Goal: Task Accomplishment & Management: Manage account settings

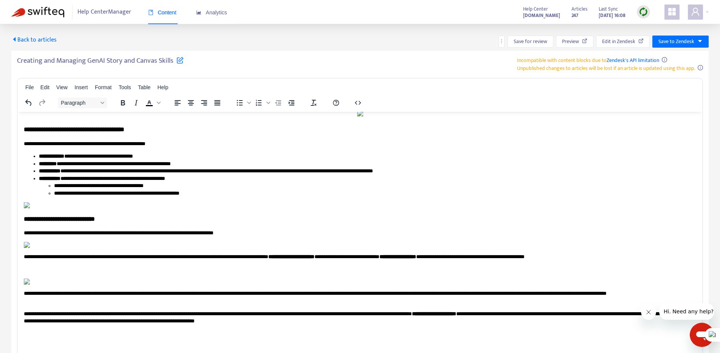
scroll to position [3577, 0]
click at [97, 301] on p "**********" at bounding box center [357, 296] width 666 height 15
click at [682, 42] on span "Save to Zendesk" at bounding box center [676, 41] width 36 height 8
click at [675, 66] on span "Save as draft" at bounding box center [680, 69] width 44 height 8
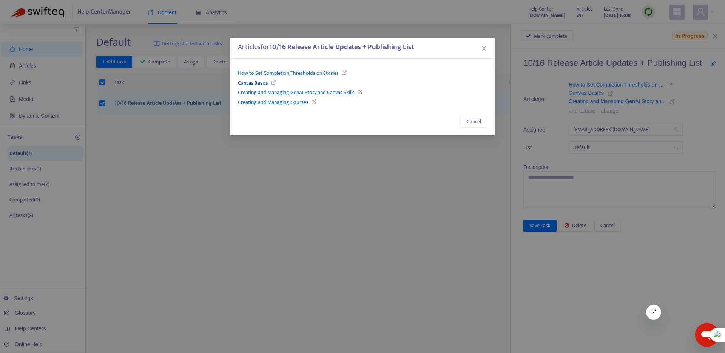
click at [253, 79] on link "Canvas Basics" at bounding box center [253, 83] width 30 height 9
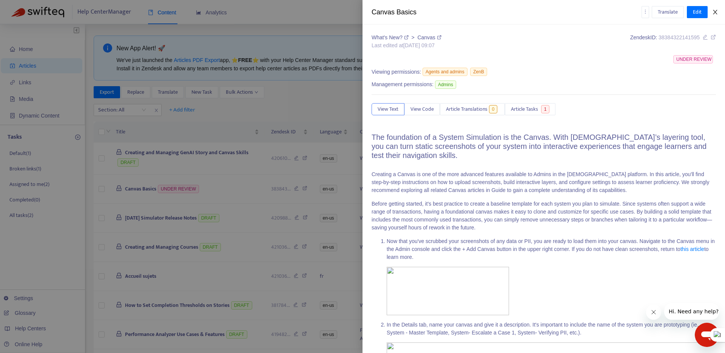
click at [712, 14] on icon "close" at bounding box center [715, 12] width 6 height 6
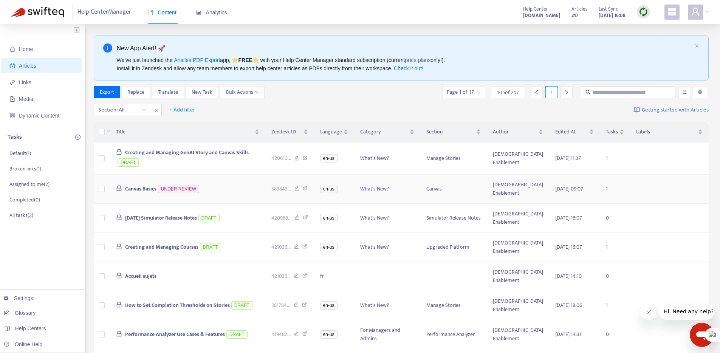
click at [139, 189] on span "Canvas Basics" at bounding box center [140, 188] width 31 height 9
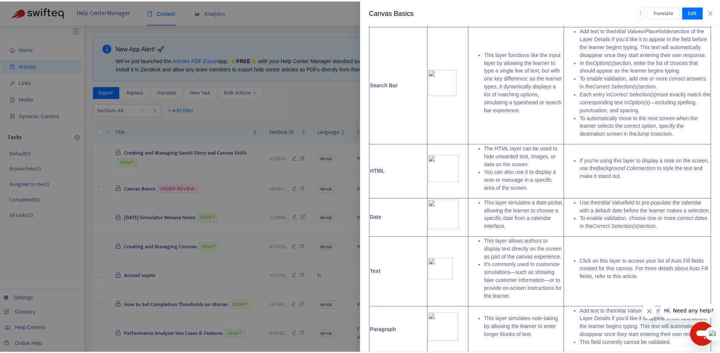
scroll to position [3595, 0]
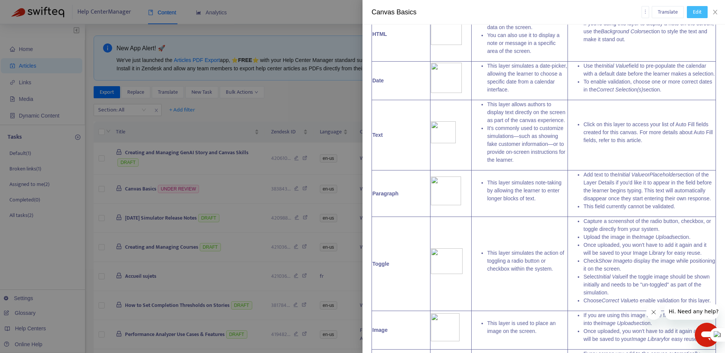
click at [702, 11] on button "Edit" at bounding box center [697, 12] width 21 height 12
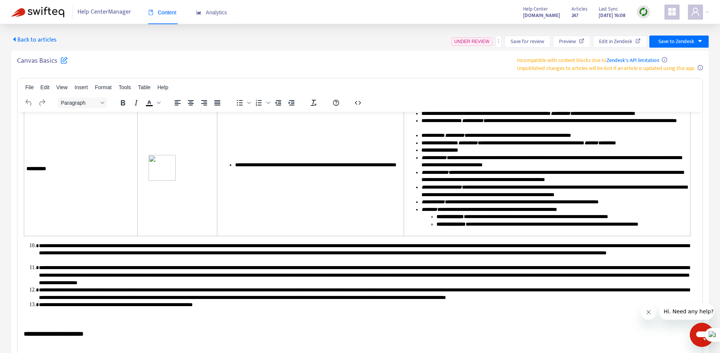
scroll to position [3657, 0]
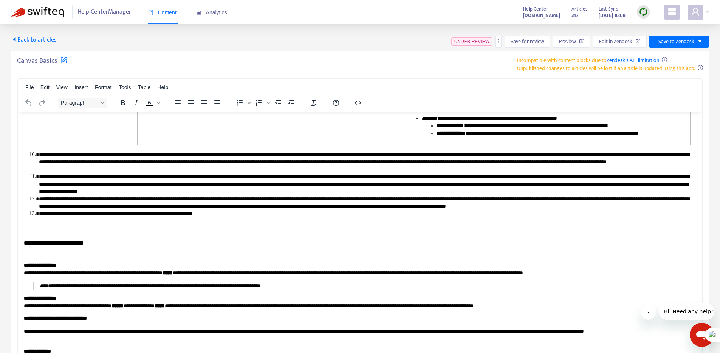
click at [46, 41] on span "Back to articles" at bounding box center [33, 40] width 45 height 10
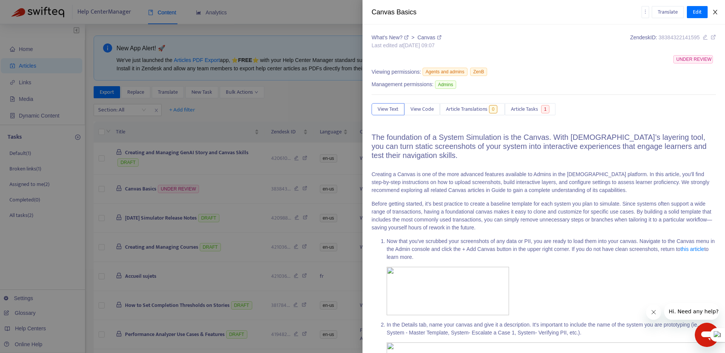
click at [717, 9] on button "Close" at bounding box center [715, 12] width 11 height 7
